Goal: Find specific page/section: Find specific page/section

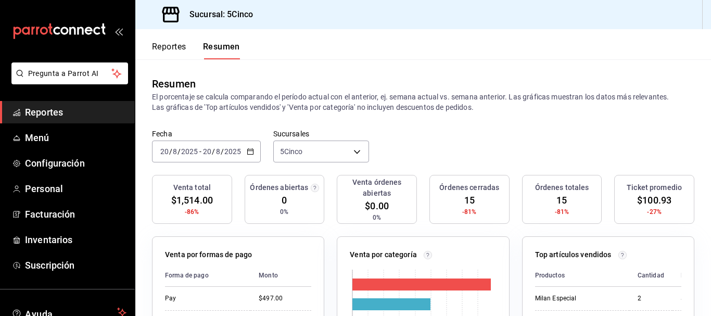
click at [167, 49] on button "Reportes" at bounding box center [169, 51] width 34 height 18
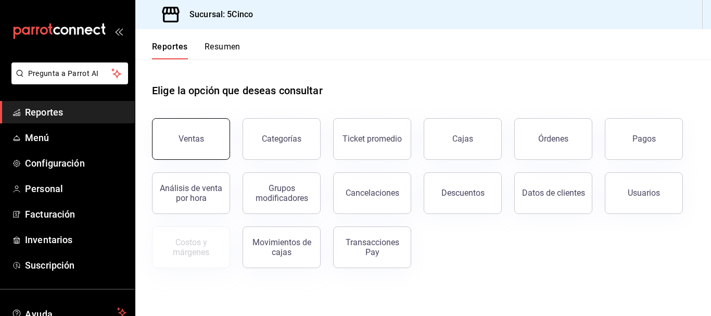
click at [201, 136] on div "Ventas" at bounding box center [192, 139] width 26 height 10
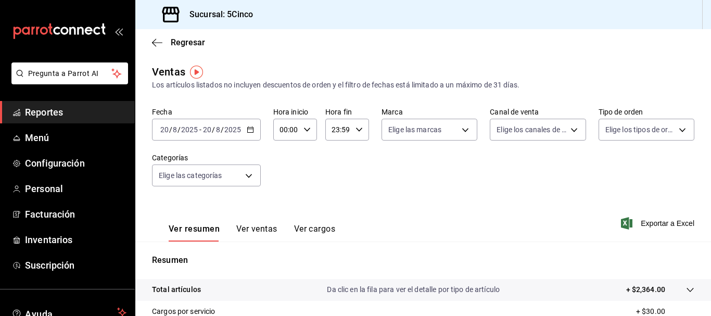
click at [247, 227] on button "Ver ventas" at bounding box center [256, 233] width 41 height 18
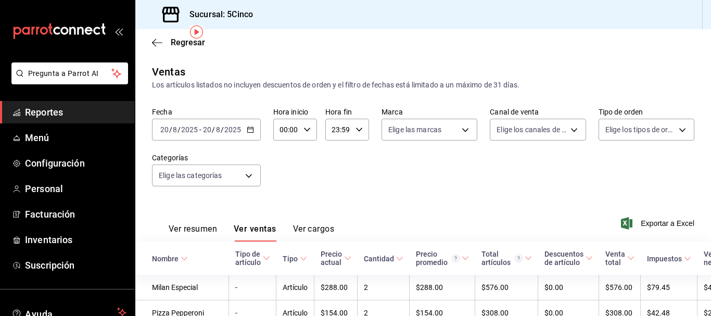
scroll to position [52, 0]
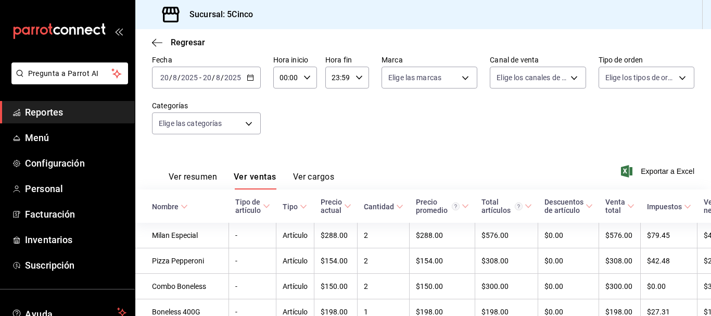
click at [206, 179] on button "Ver resumen" at bounding box center [193, 181] width 48 height 18
